Goal: Transaction & Acquisition: Purchase product/service

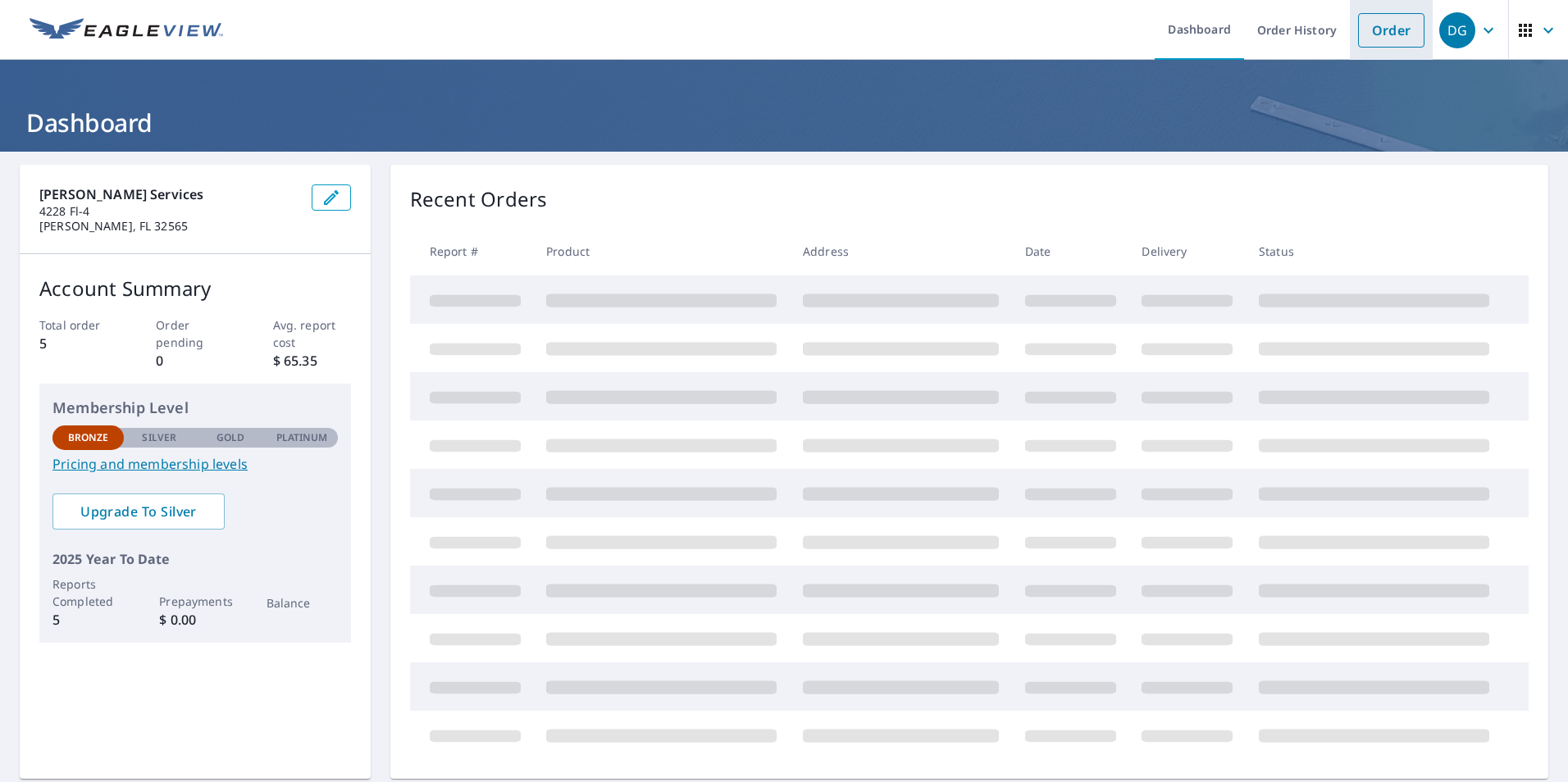
click at [1386, 35] on link "Order" at bounding box center [1391, 30] width 67 height 34
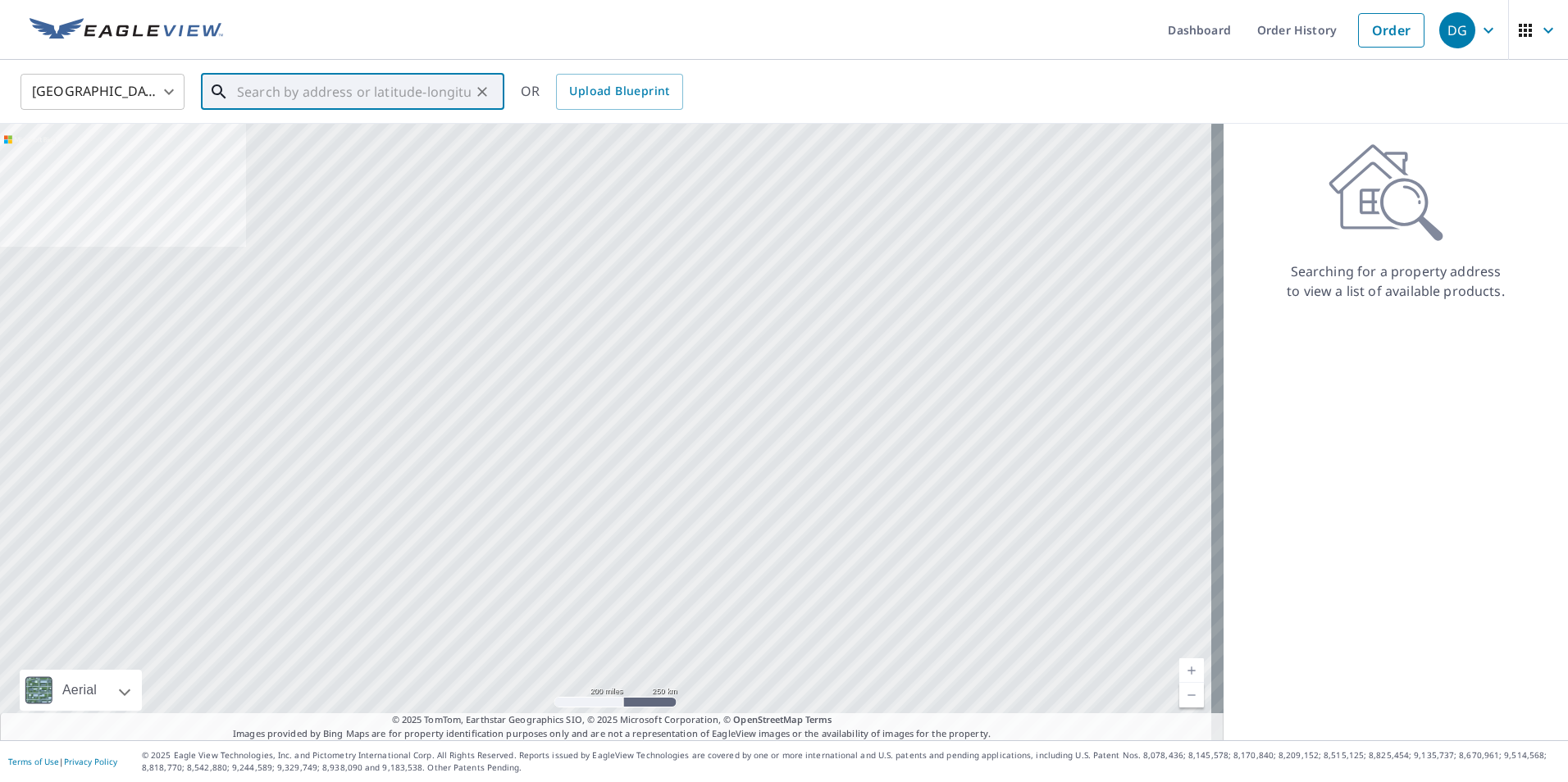
click at [334, 96] on input "text" at bounding box center [354, 92] width 234 height 46
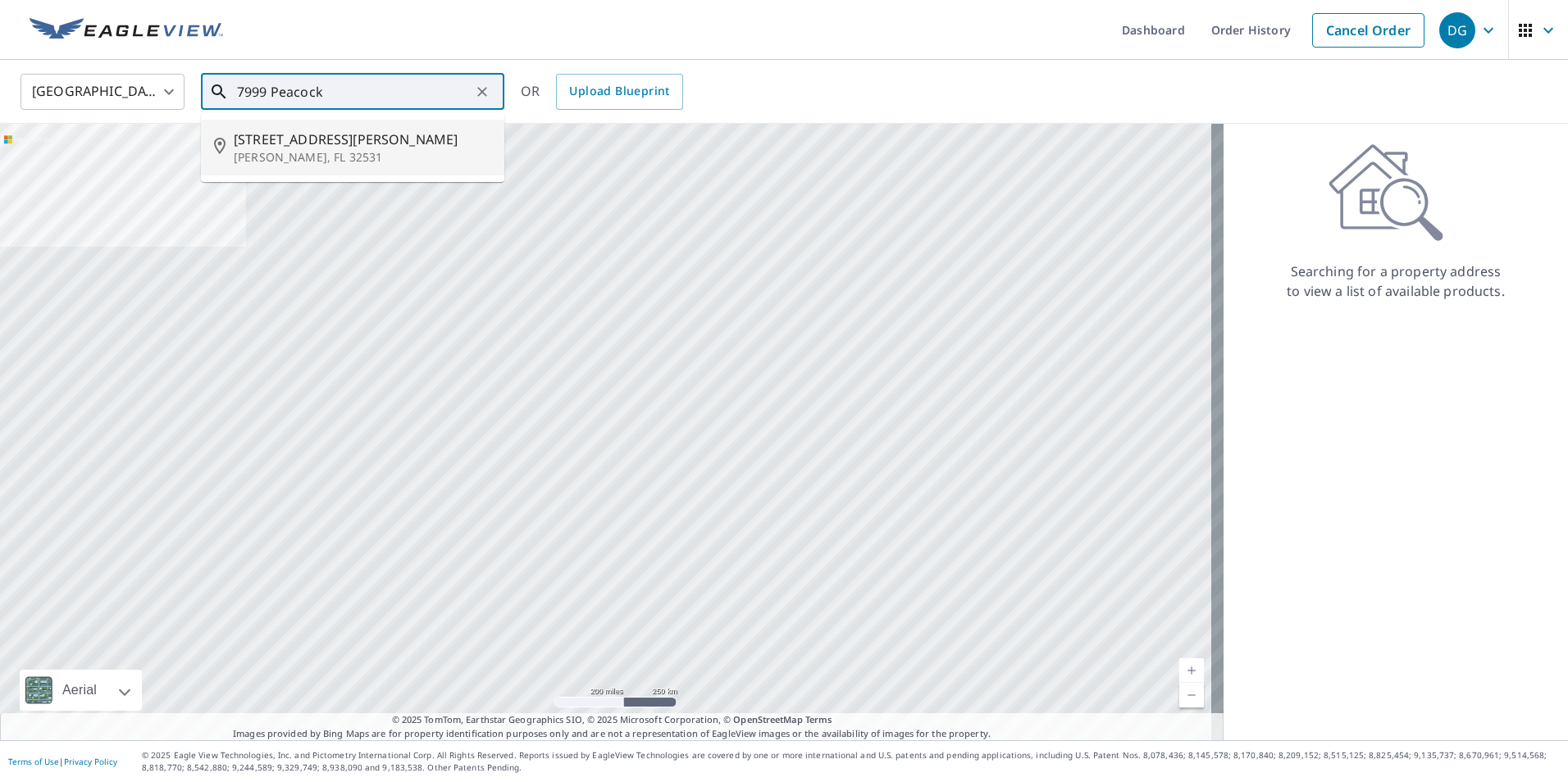
click at [333, 142] on span "[STREET_ADDRESS][PERSON_NAME]" at bounding box center [362, 139] width 258 height 20
type input "[STREET_ADDRESS][PERSON_NAME]"
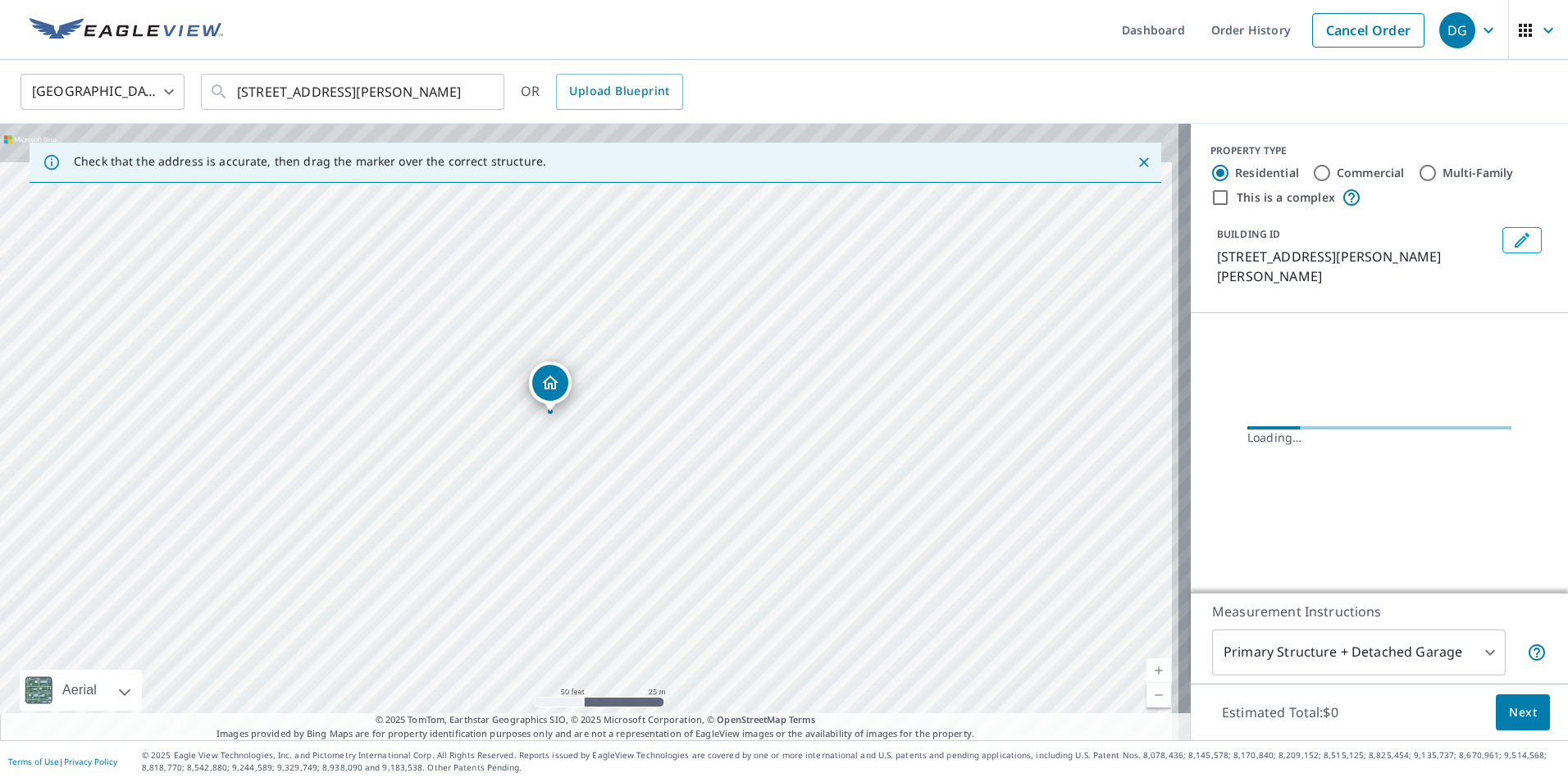
drag, startPoint x: 507, startPoint y: 347, endPoint x: 504, endPoint y: 494, distance: 147.0
click at [499, 493] on div "[STREET_ADDRESS][PERSON_NAME]" at bounding box center [595, 431] width 1191 height 617
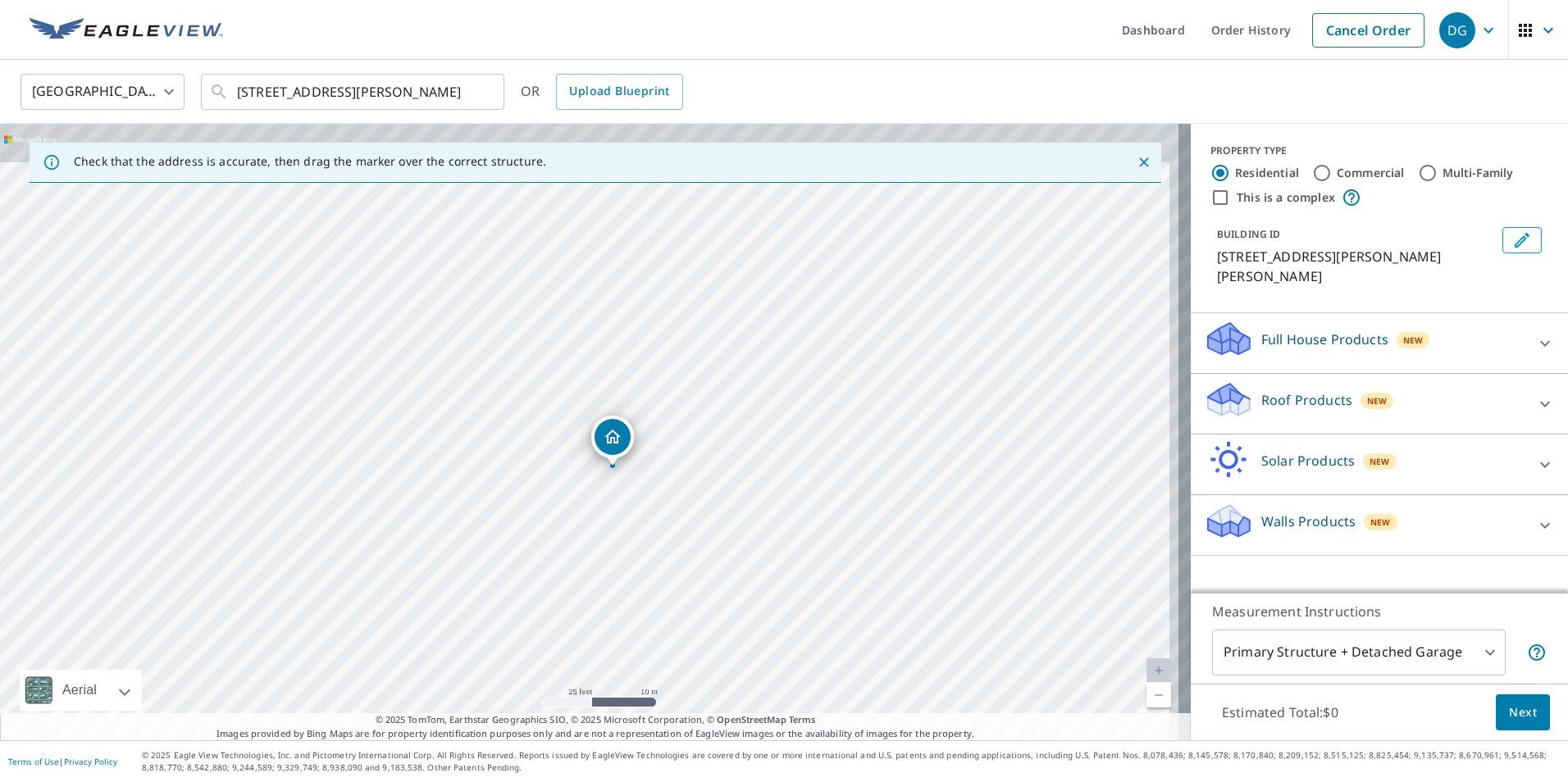
drag, startPoint x: 596, startPoint y: 396, endPoint x: 545, endPoint y: 493, distance: 109.6
click at [545, 493] on div "[STREET_ADDRESS][PERSON_NAME]" at bounding box center [595, 431] width 1191 height 617
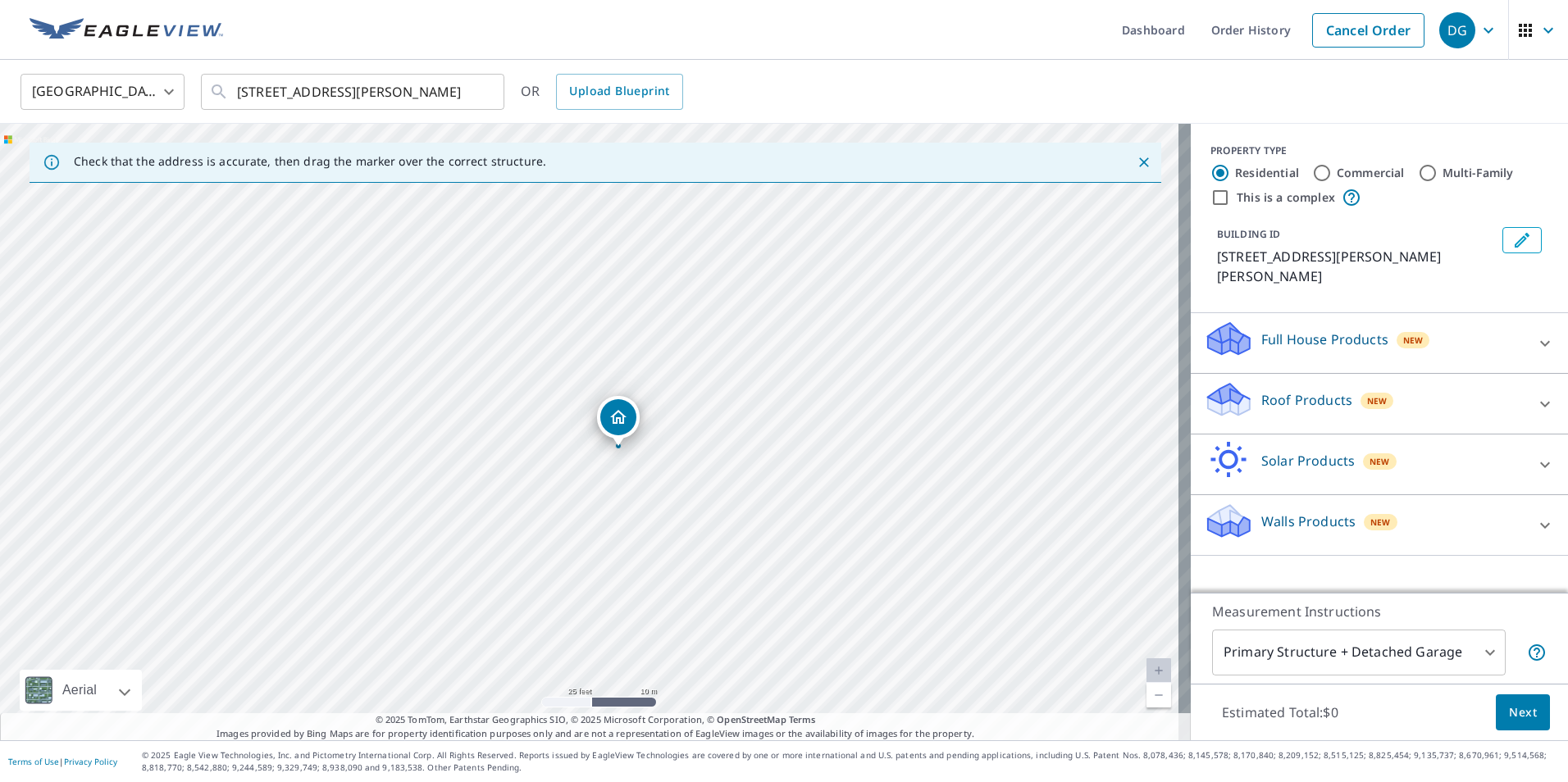
drag, startPoint x: 602, startPoint y: 439, endPoint x: 612, endPoint y: 416, distance: 25.1
click at [1292, 391] on p "Roof Products" at bounding box center [1308, 400] width 91 height 20
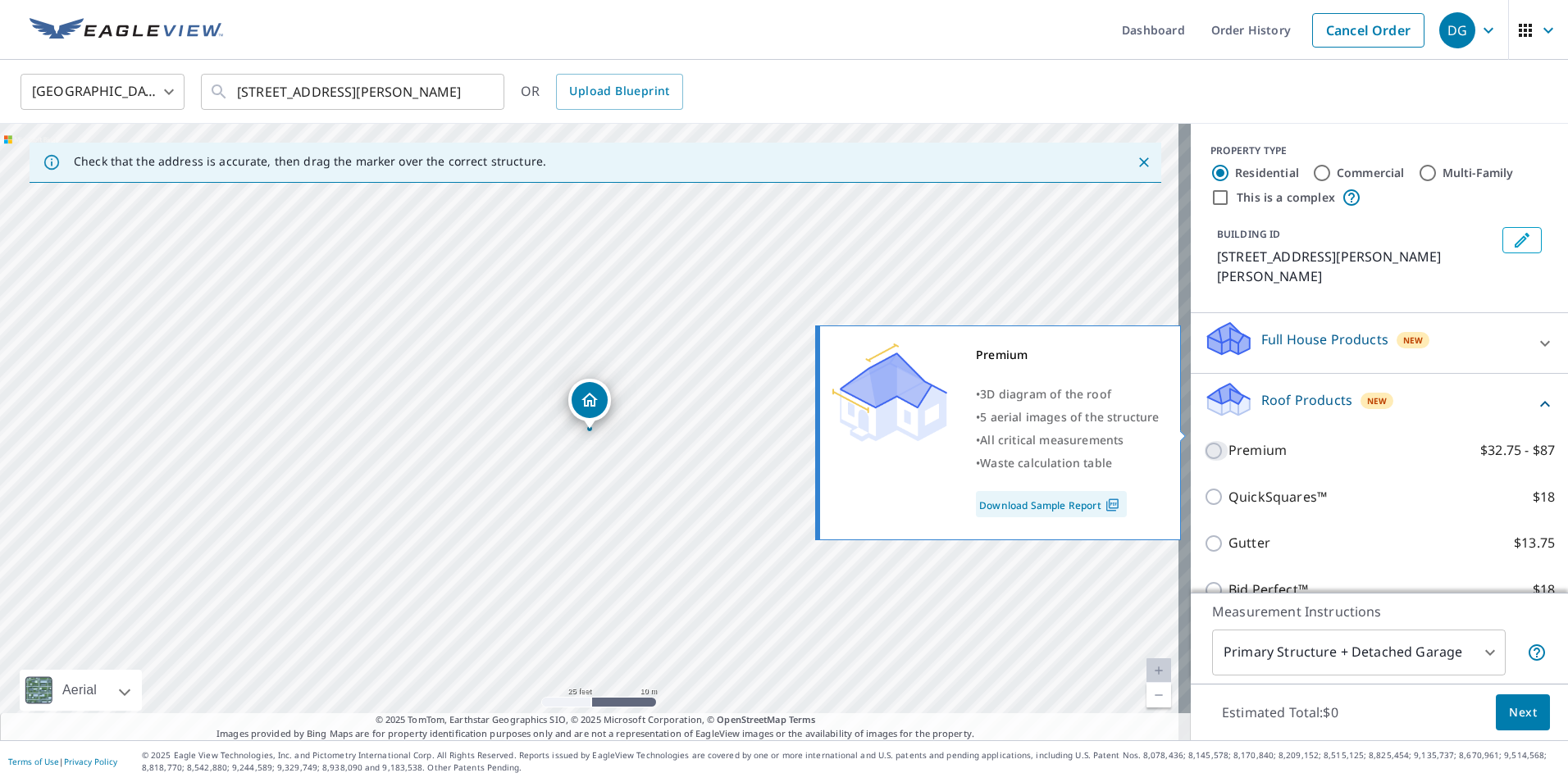
click at [1204, 441] on input "Premium $32.75 - $87" at bounding box center [1216, 450] width 25 height 20
checkbox input "true"
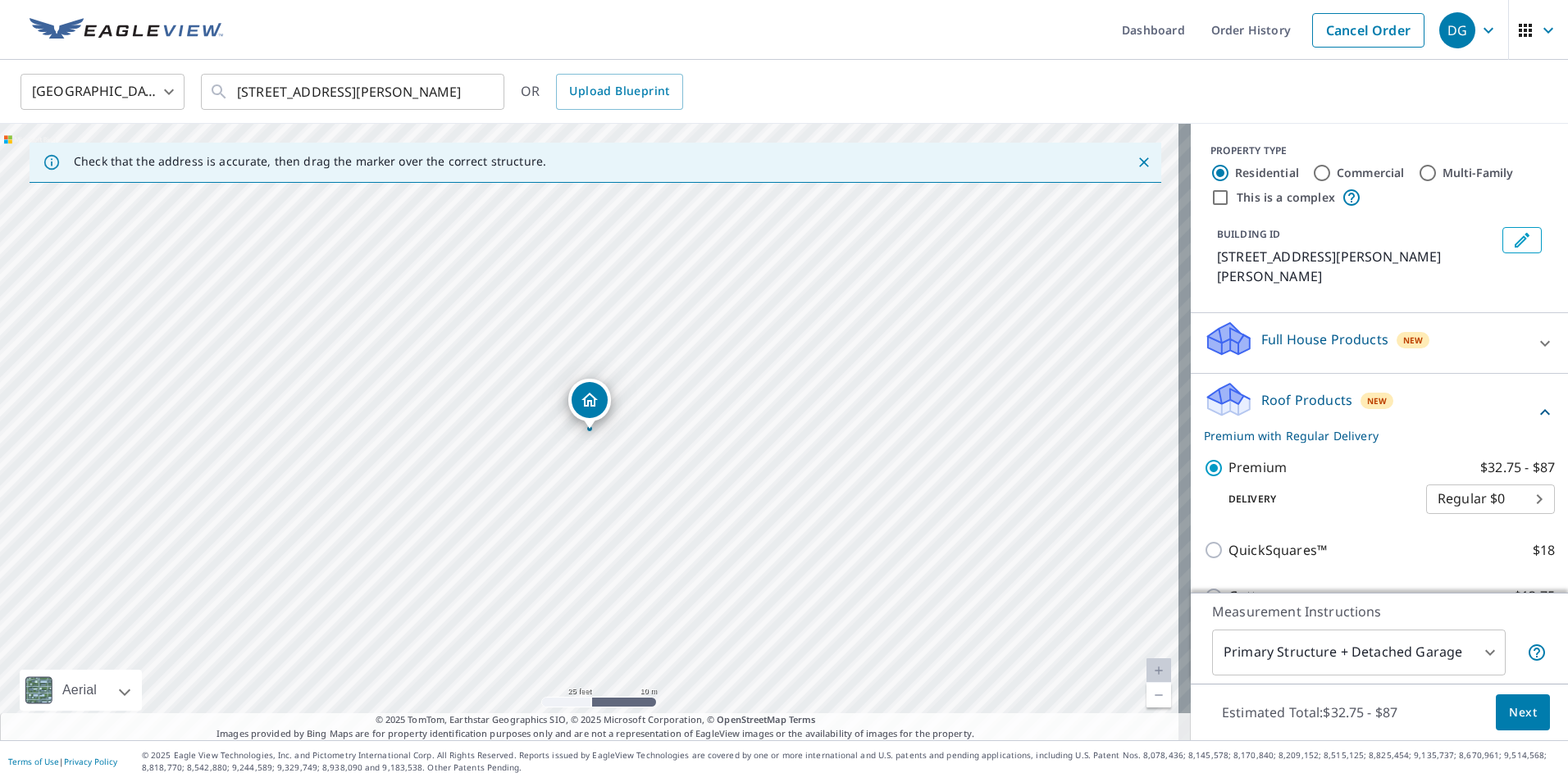
click at [1476, 652] on body "DG DG Dashboard Order History Cancel Order DG [GEOGRAPHIC_DATA] [GEOGRAPHIC_DAT…" at bounding box center [784, 391] width 1568 height 782
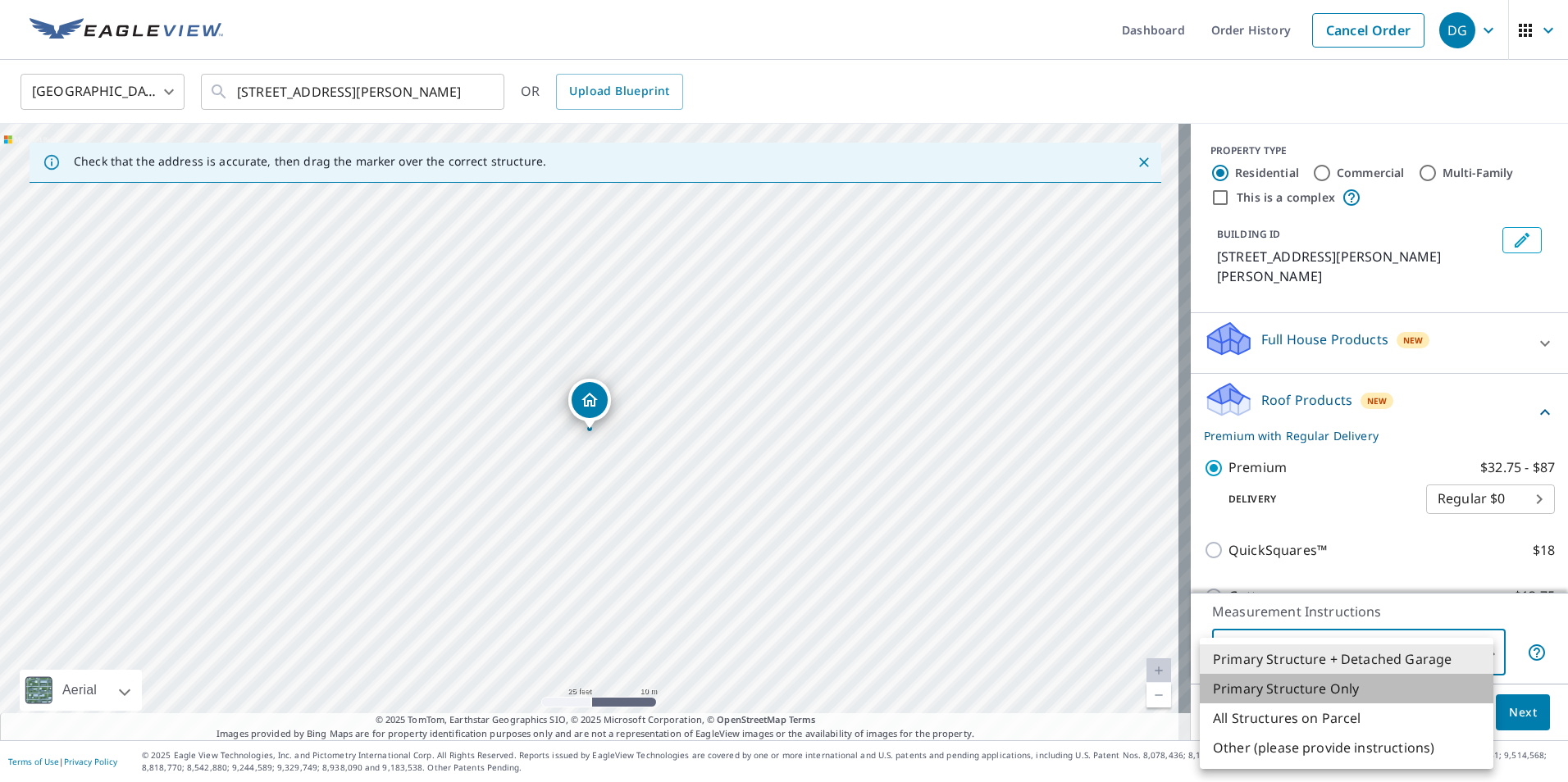
click at [1334, 690] on li "Primary Structure Only" at bounding box center [1347, 689] width 294 height 29
type input "2"
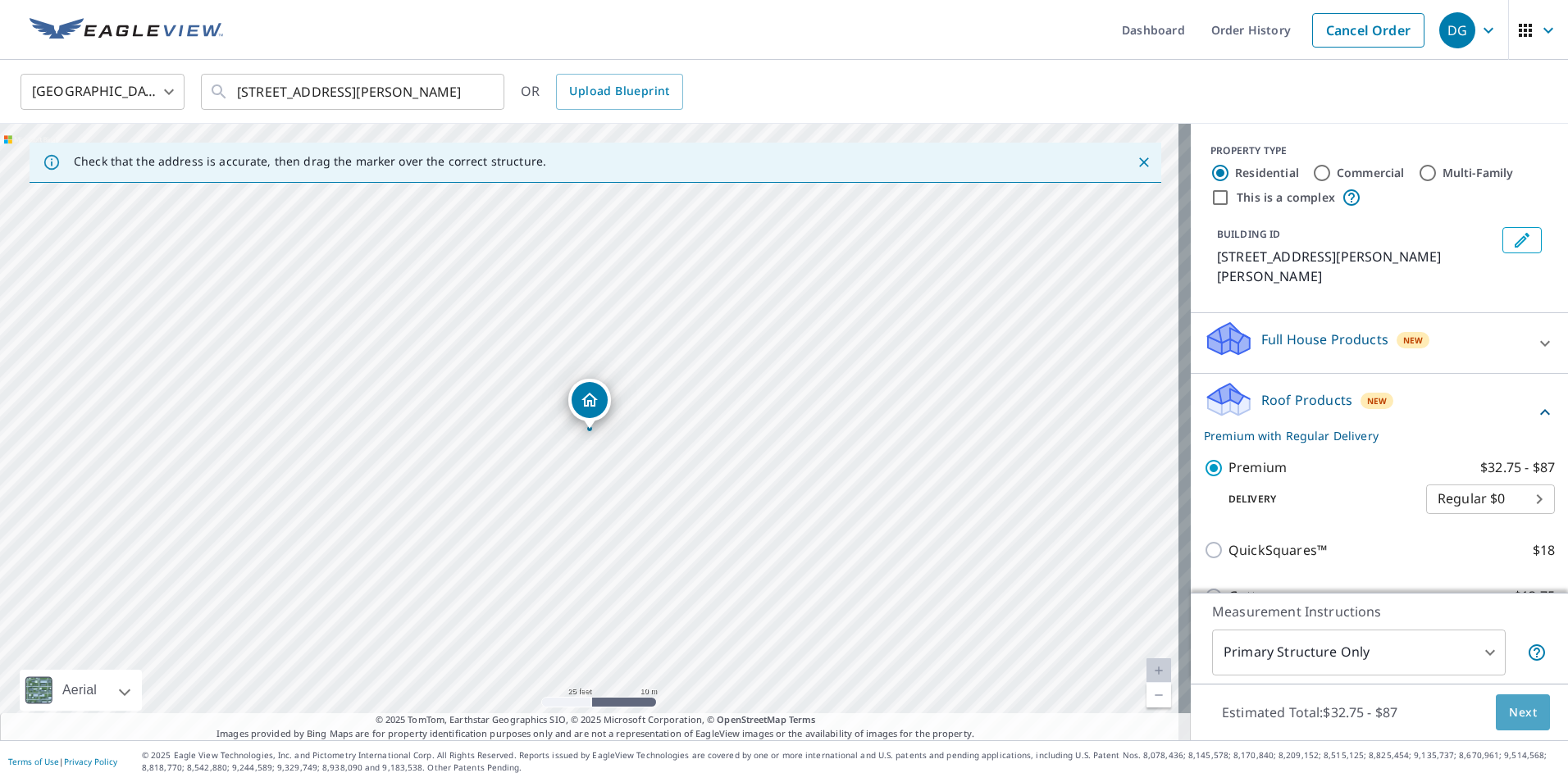
click at [1509, 709] on span "Next" at bounding box center [1522, 714] width 28 height 21
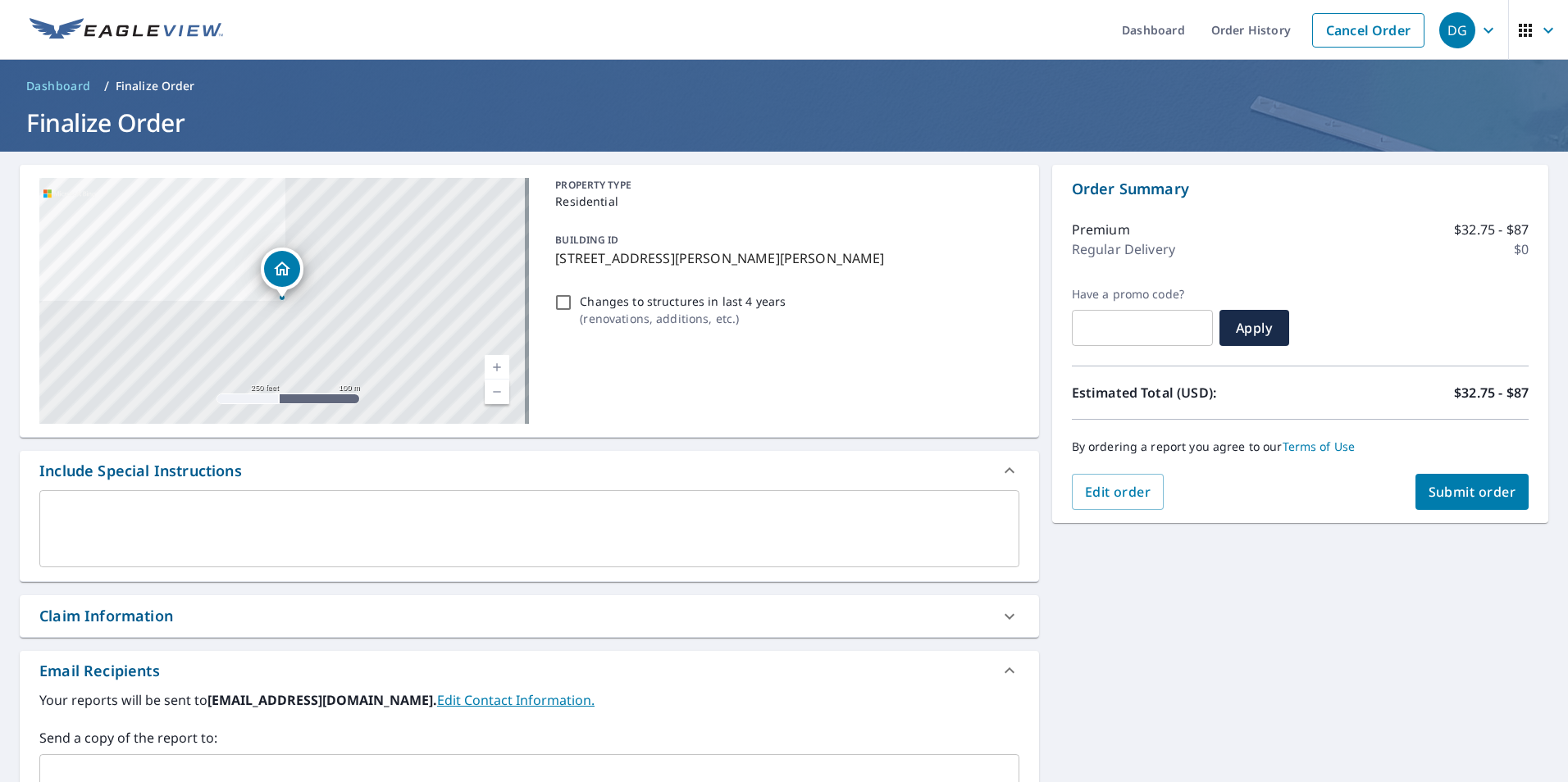
click at [1444, 490] on span "Submit order" at bounding box center [1473, 491] width 87 height 18
